Goal: Task Accomplishment & Management: Complete application form

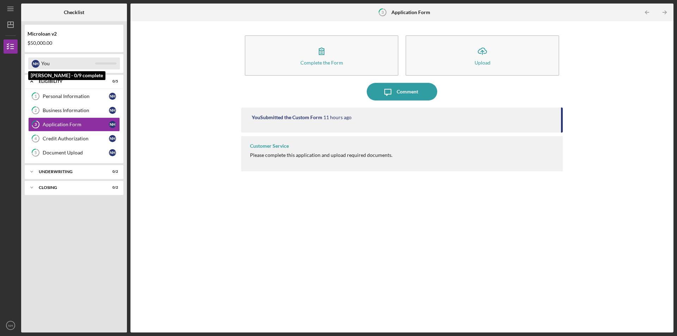
click at [57, 64] on div "You" at bounding box center [68, 64] width 54 height 12
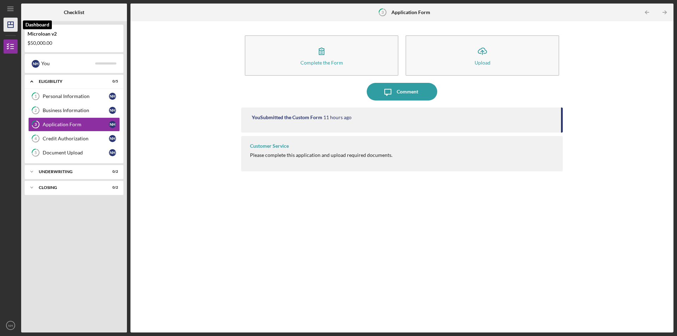
click at [8, 25] on line "button" at bounding box center [11, 25] width 6 height 0
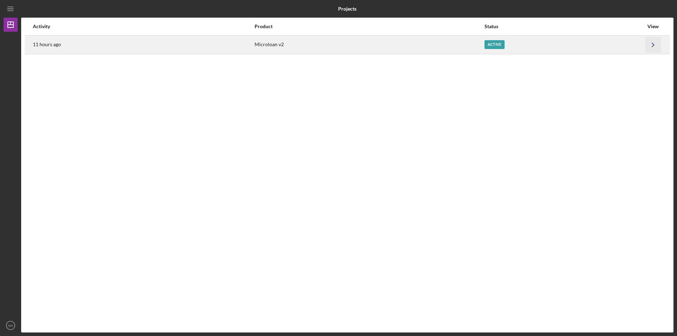
click at [656, 44] on icon "Icon/Navigate" at bounding box center [654, 45] width 16 height 16
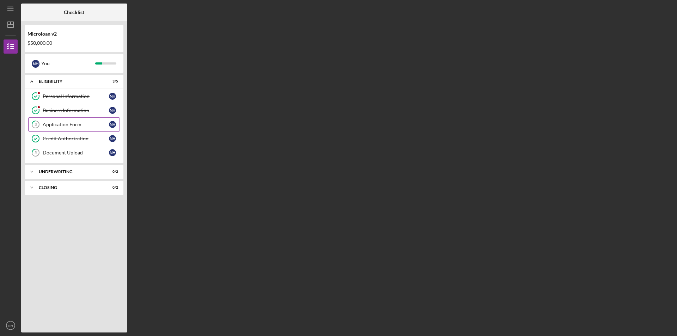
click at [59, 122] on div "Application Form" at bounding box center [76, 125] width 66 height 6
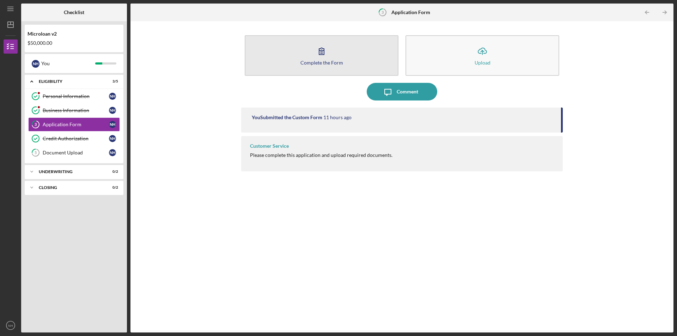
click at [318, 59] on button "Complete the Form Form" at bounding box center [322, 55] width 154 height 41
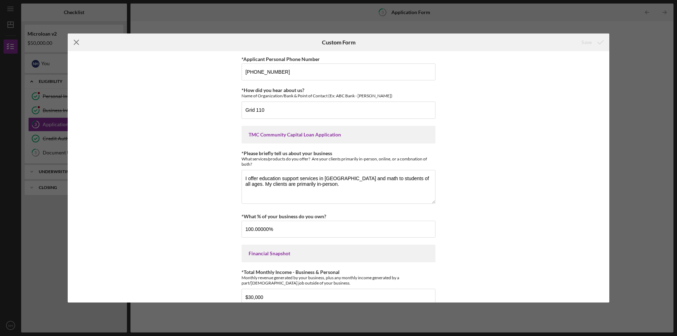
click at [75, 42] on icon "Icon/Menu Close" at bounding box center [77, 43] width 18 height 18
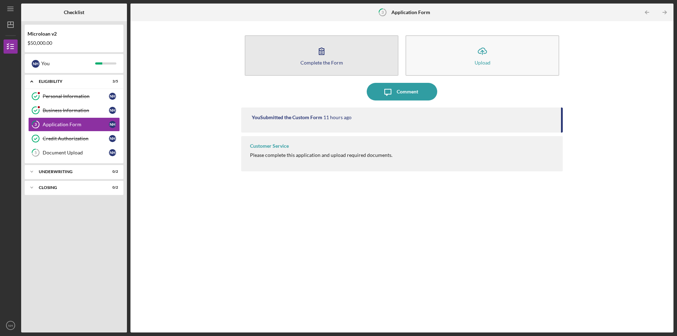
click at [317, 59] on button "Complete the Form Form" at bounding box center [322, 55] width 154 height 41
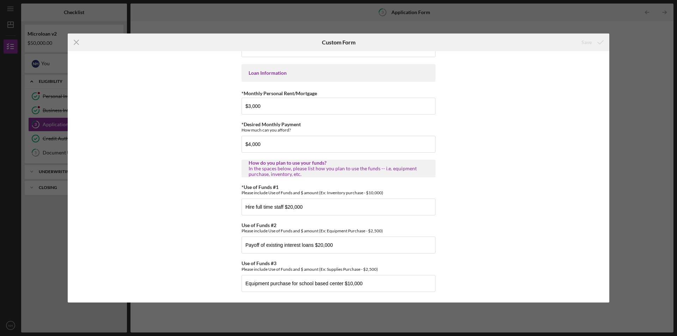
scroll to position [341, 0]
click at [76, 44] on icon "Icon/Menu Close" at bounding box center [77, 43] width 18 height 18
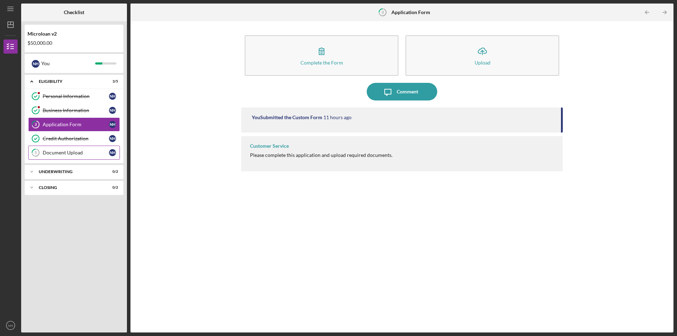
click at [74, 151] on div "Document Upload" at bounding box center [76, 153] width 66 height 6
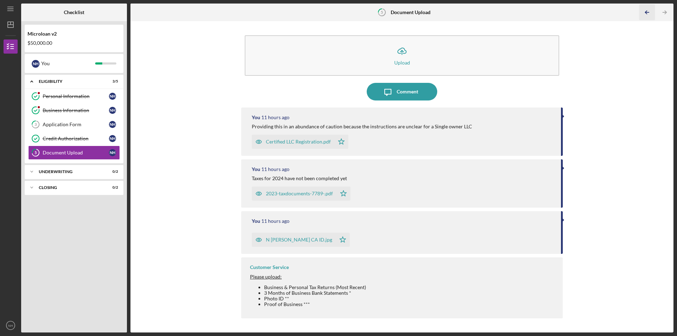
click at [646, 11] on icon "Icon/Table Pagination Arrow" at bounding box center [647, 13] width 16 height 16
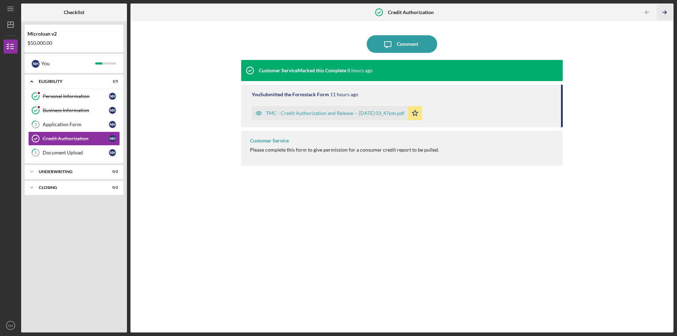
click at [662, 11] on icon "Icon/Table Pagination Arrow" at bounding box center [665, 13] width 16 height 16
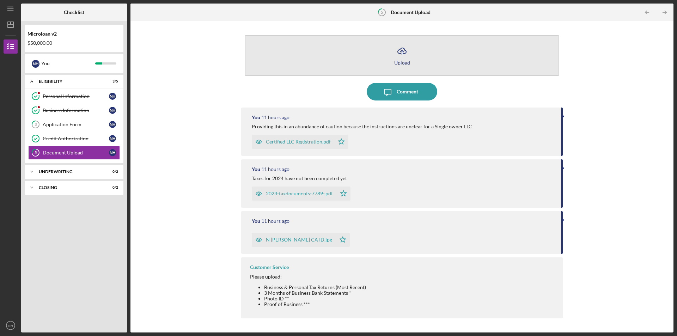
click at [400, 53] on icon "button" at bounding box center [402, 50] width 8 height 5
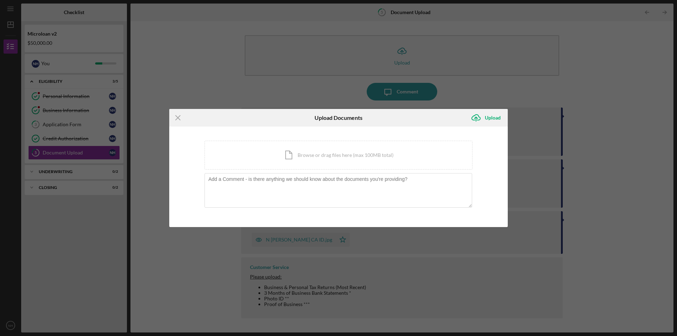
click at [597, 88] on div "Icon/Menu Close Upload Documents Icon/Upload Upload You're uploading documents …" at bounding box center [338, 168] width 677 height 336
click at [177, 117] on icon "Icon/Menu Close" at bounding box center [178, 118] width 18 height 18
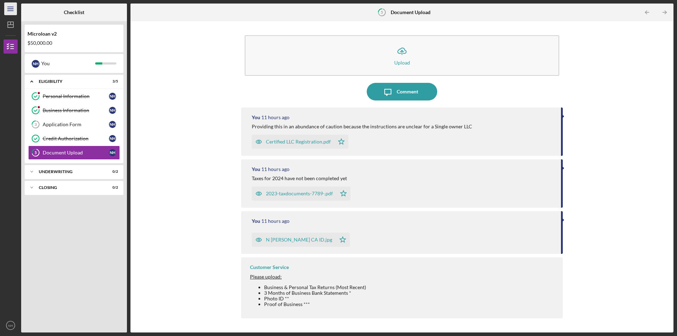
click at [9, 6] on icon "Icon/Menu" at bounding box center [11, 9] width 16 height 16
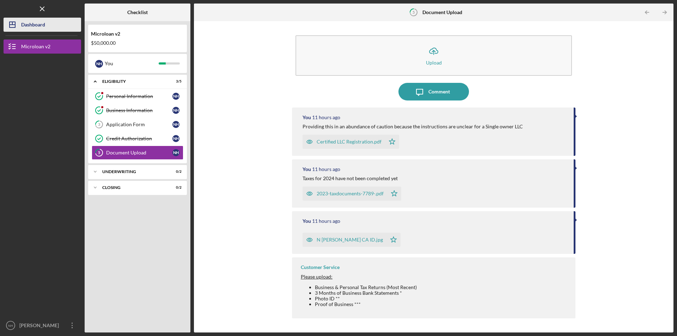
click at [18, 24] on icon "Icon/Dashboard" at bounding box center [13, 25] width 18 height 18
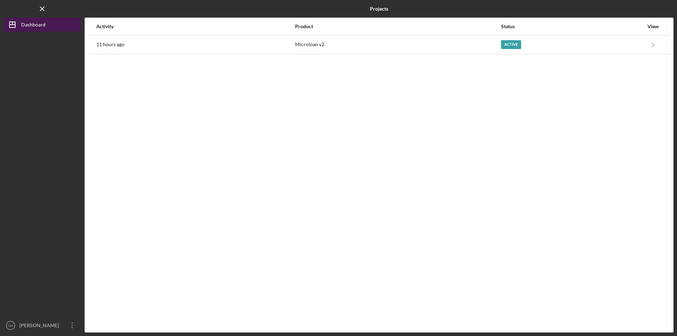
click at [25, 24] on div "Dashboard" at bounding box center [33, 26] width 24 height 16
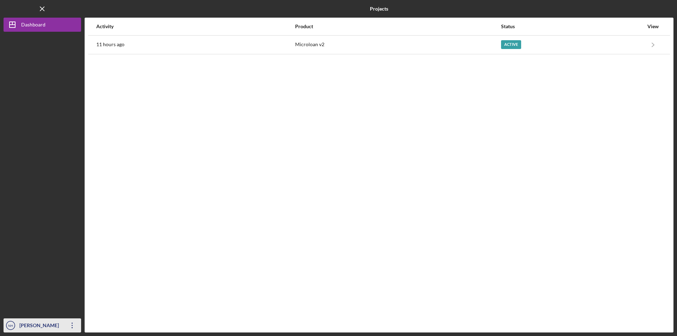
click at [40, 325] on div "[PERSON_NAME]" at bounding box center [41, 327] width 46 height 16
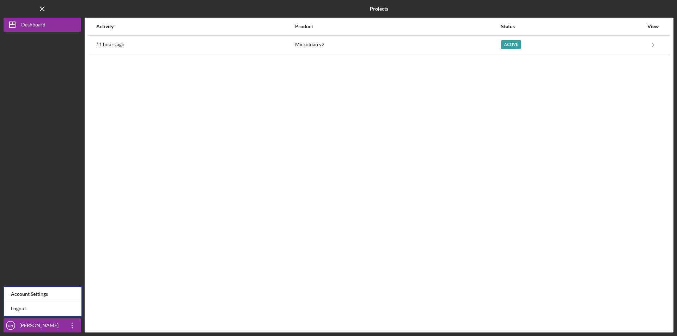
click at [31, 217] on div at bounding box center [43, 175] width 78 height 287
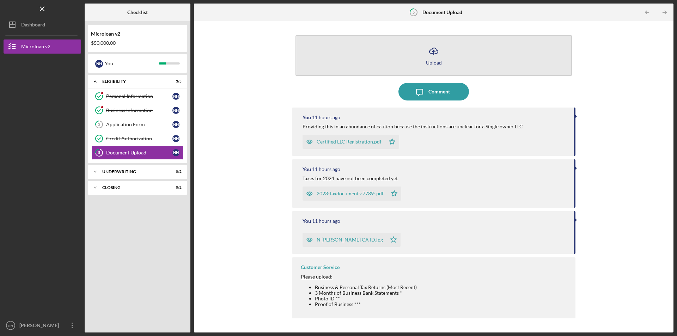
click at [439, 54] on icon "Icon/Upload" at bounding box center [434, 51] width 18 height 18
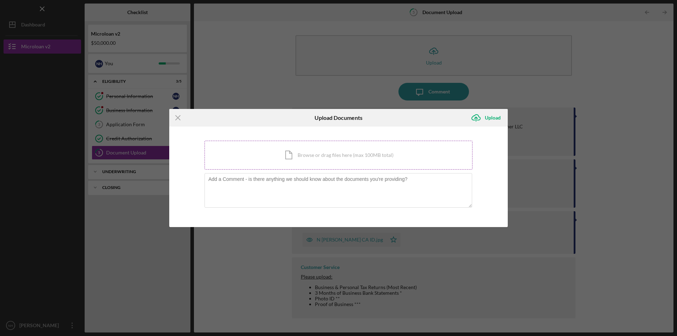
click at [338, 157] on div "Icon/Document Browse or drag files here (max 100MB total) Tap to choose files o…" at bounding box center [339, 155] width 268 height 29
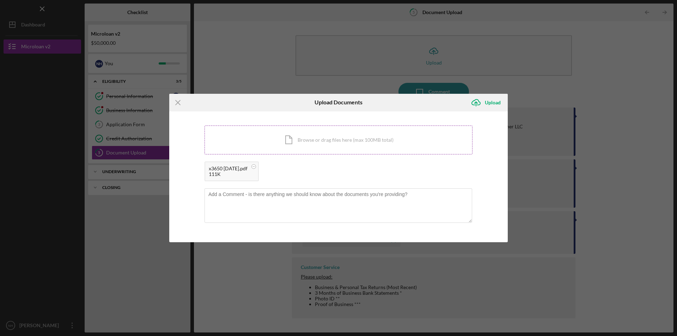
click at [325, 133] on div "Icon/Document Browse or drag files here (max 100MB total) Tap to choose files o…" at bounding box center [339, 140] width 268 height 29
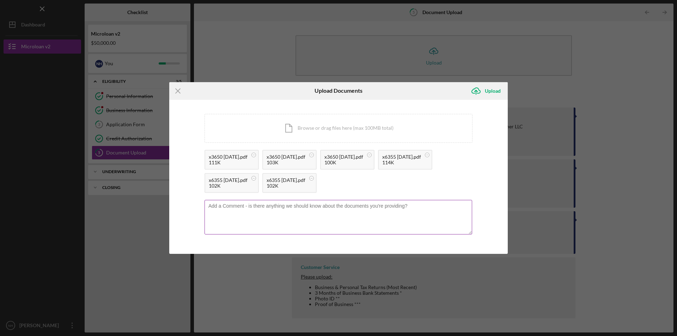
click at [270, 218] on textarea at bounding box center [339, 217] width 268 height 35
type textarea "2 business accounts for the same business. Business account was originally star…"
click at [493, 92] on div "Upload" at bounding box center [493, 91] width 16 height 14
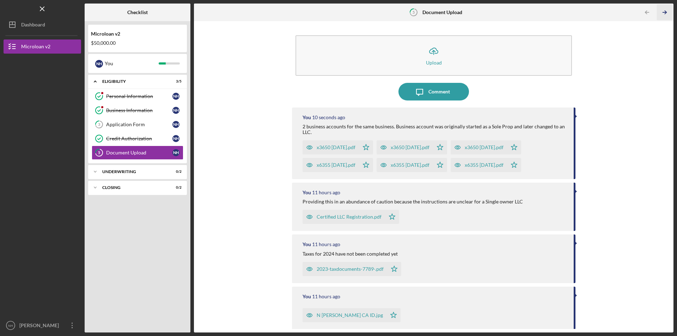
click at [663, 8] on icon "Icon/Table Pagination Arrow" at bounding box center [665, 13] width 16 height 16
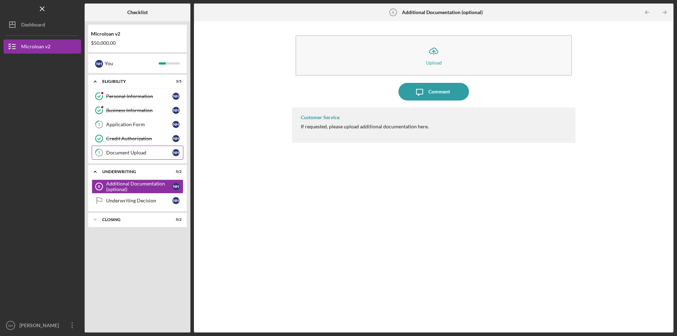
click at [126, 148] on link "5 Document Upload N H" at bounding box center [138, 153] width 92 height 14
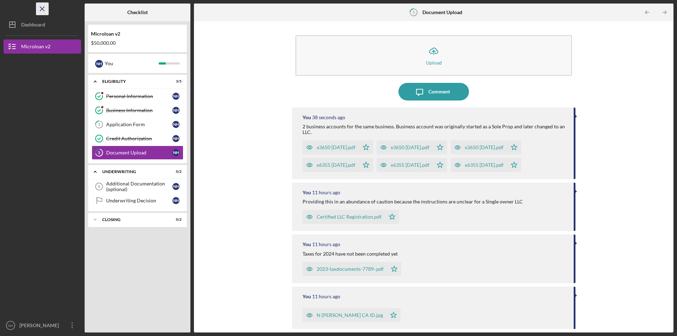
click at [37, 10] on icon "Icon/Menu Close" at bounding box center [43, 9] width 16 height 16
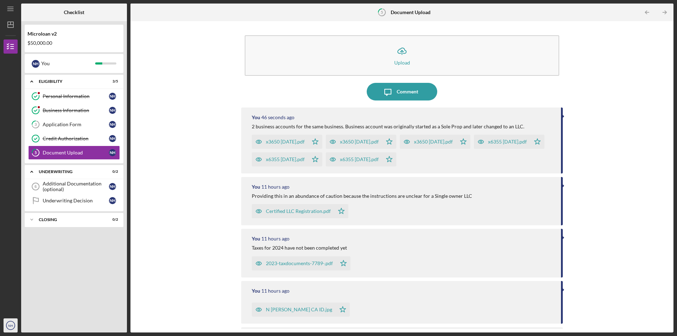
click at [7, 325] on icon "NH" at bounding box center [11, 326] width 14 height 18
click at [25, 306] on link "Logout" at bounding box center [43, 309] width 78 height 14
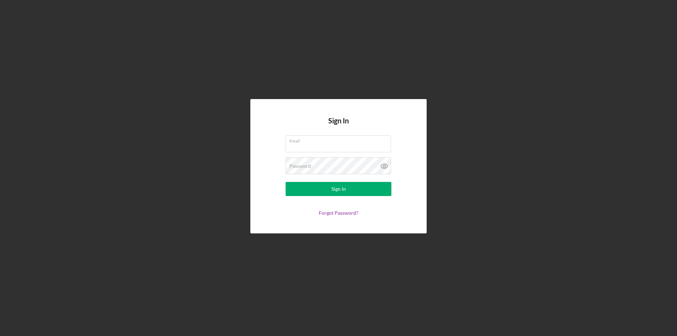
type input "[EMAIL_ADDRESS][DOMAIN_NAME]"
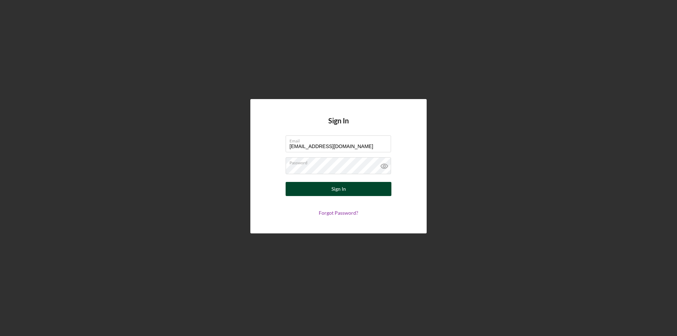
click at [333, 188] on div "Sign In" at bounding box center [339, 189] width 14 height 14
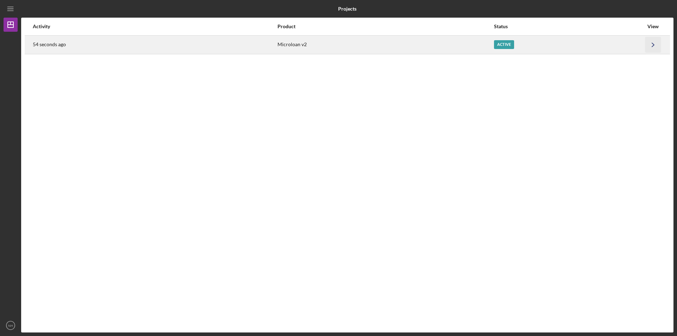
click at [654, 43] on icon "Icon/Navigate" at bounding box center [654, 45] width 16 height 16
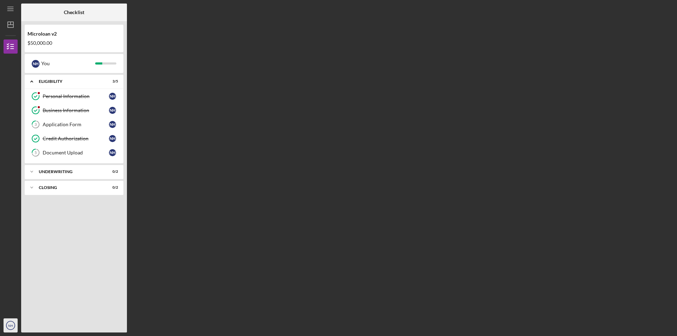
click at [11, 325] on text "NH" at bounding box center [10, 326] width 5 height 4
click at [34, 309] on link "Logout" at bounding box center [43, 309] width 78 height 14
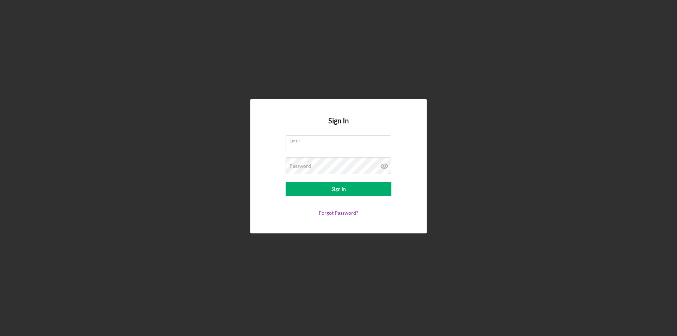
type input "[EMAIL_ADDRESS][DOMAIN_NAME]"
click at [155, 163] on div "Sign In Email [EMAIL_ADDRESS][DOMAIN_NAME] Password Sign In Forgot Password?" at bounding box center [339, 166] width 670 height 333
